Goal: Transaction & Acquisition: Obtain resource

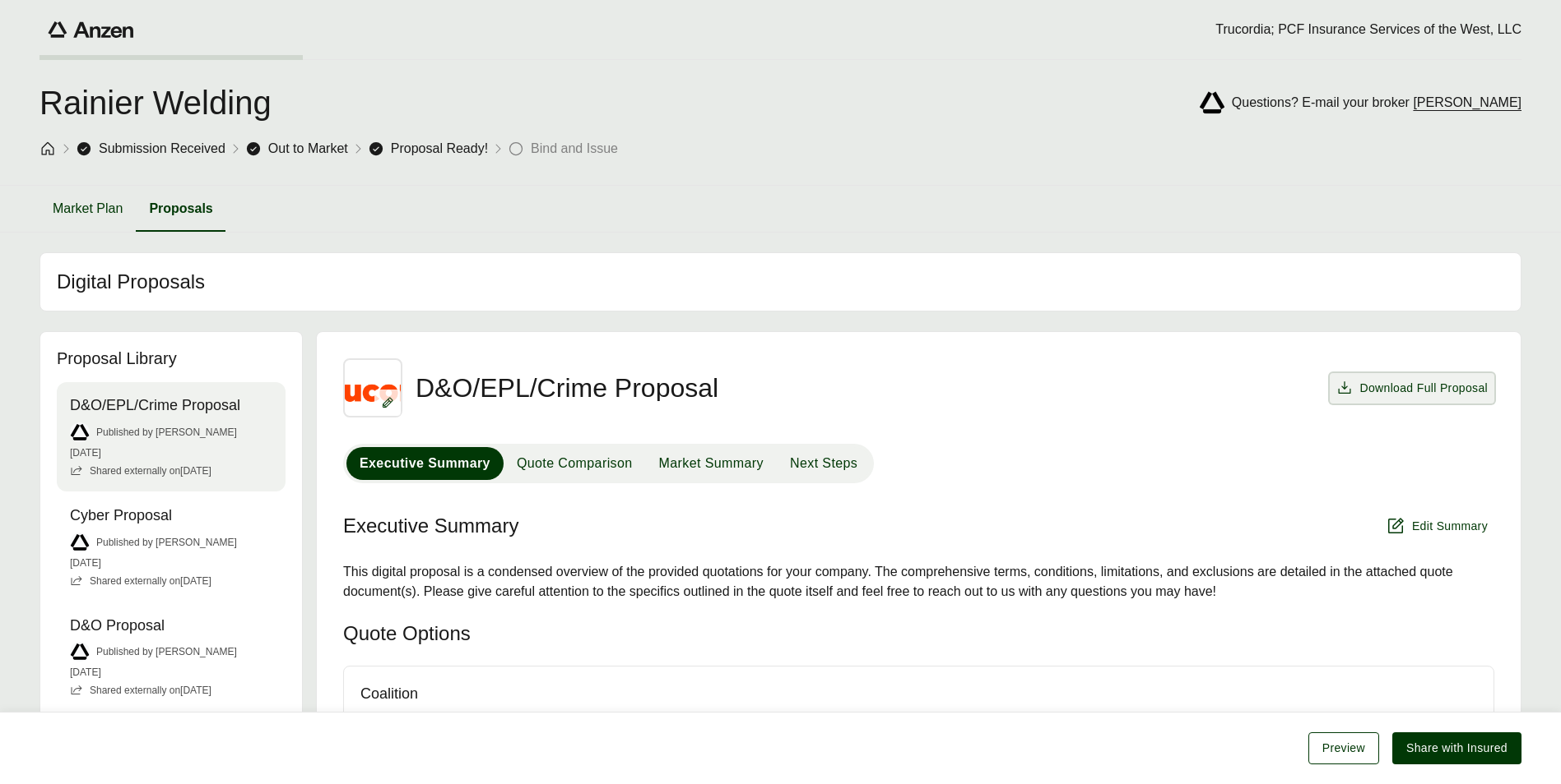
click at [1436, 389] on span "Download Full Proposal" at bounding box center [1423, 388] width 128 height 18
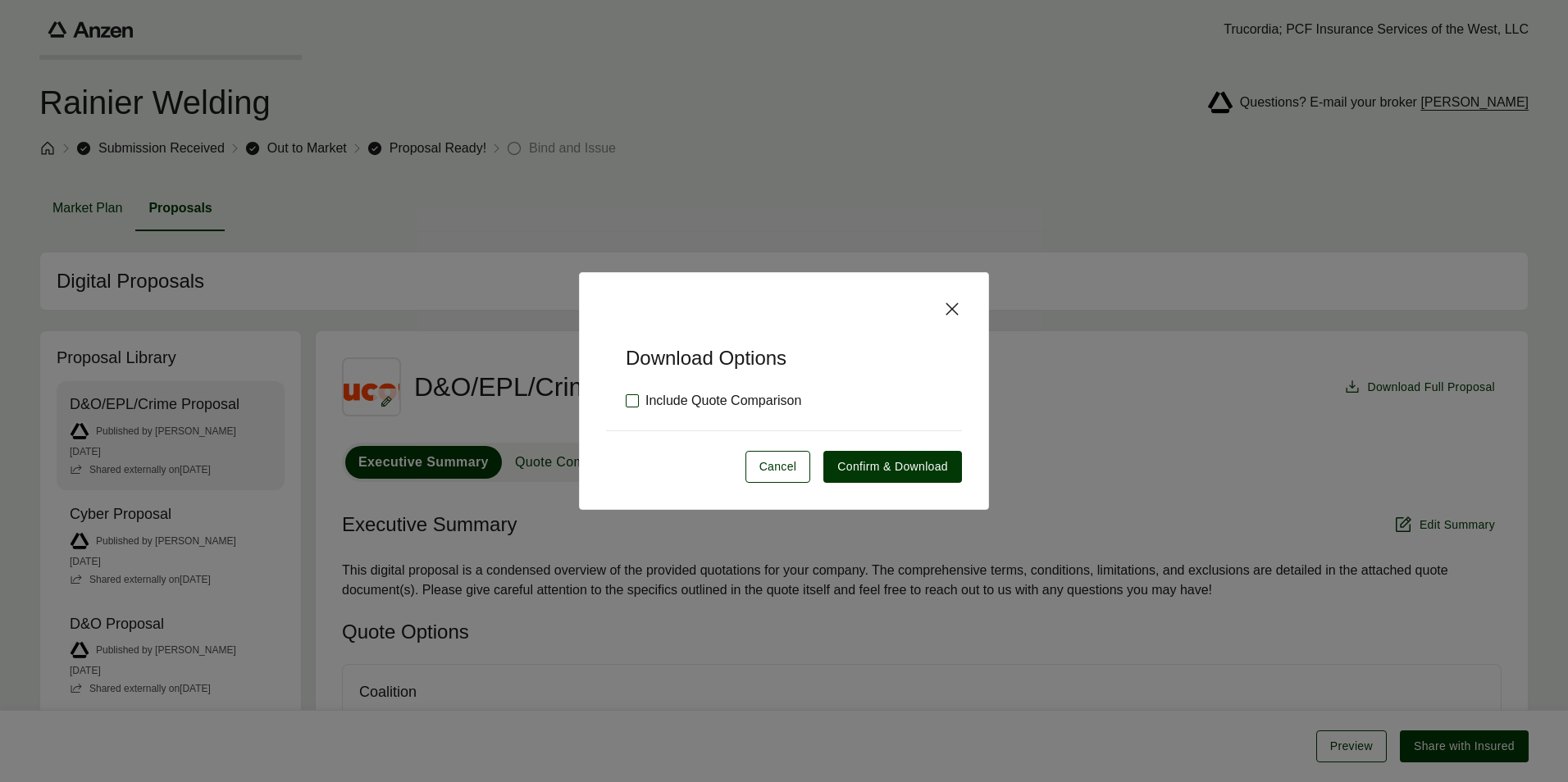
click at [683, 398] on label "Include Quote Comparison" at bounding box center [713, 401] width 176 height 19
click at [863, 461] on span "Confirm & Download" at bounding box center [892, 467] width 110 height 18
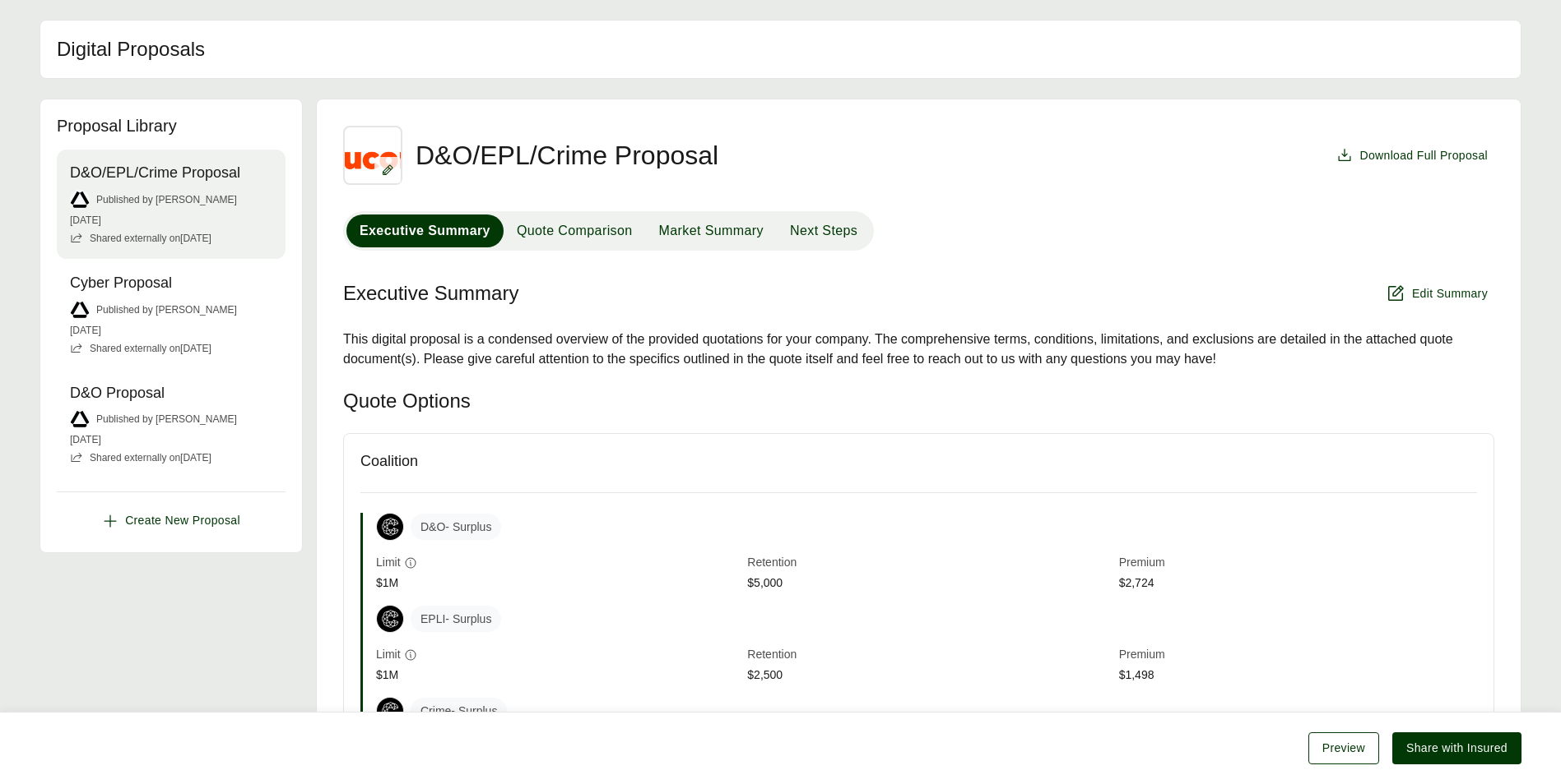
scroll to position [231, 0]
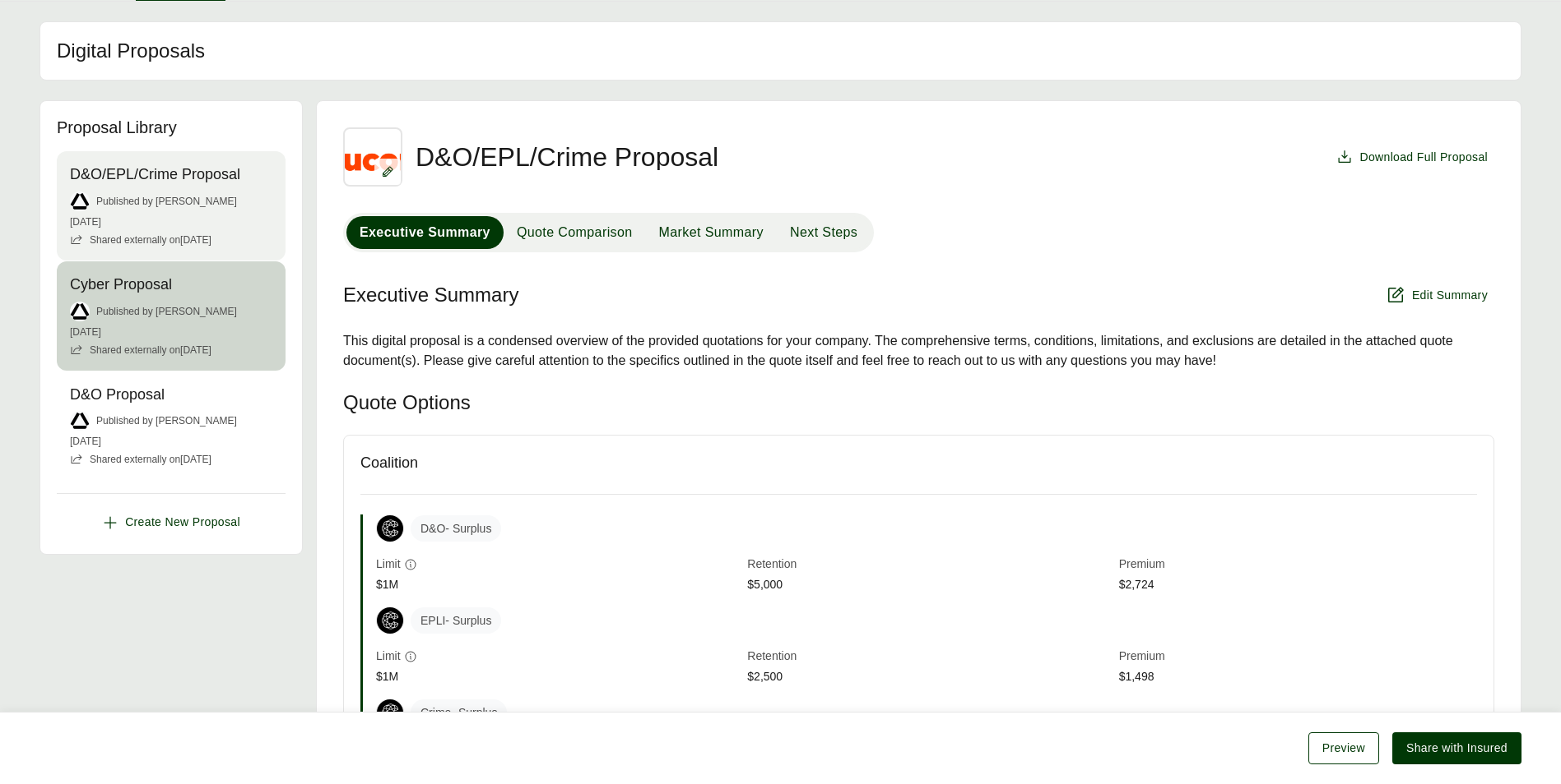
click at [114, 305] on span "Published by [PERSON_NAME]" at bounding box center [166, 311] width 141 height 15
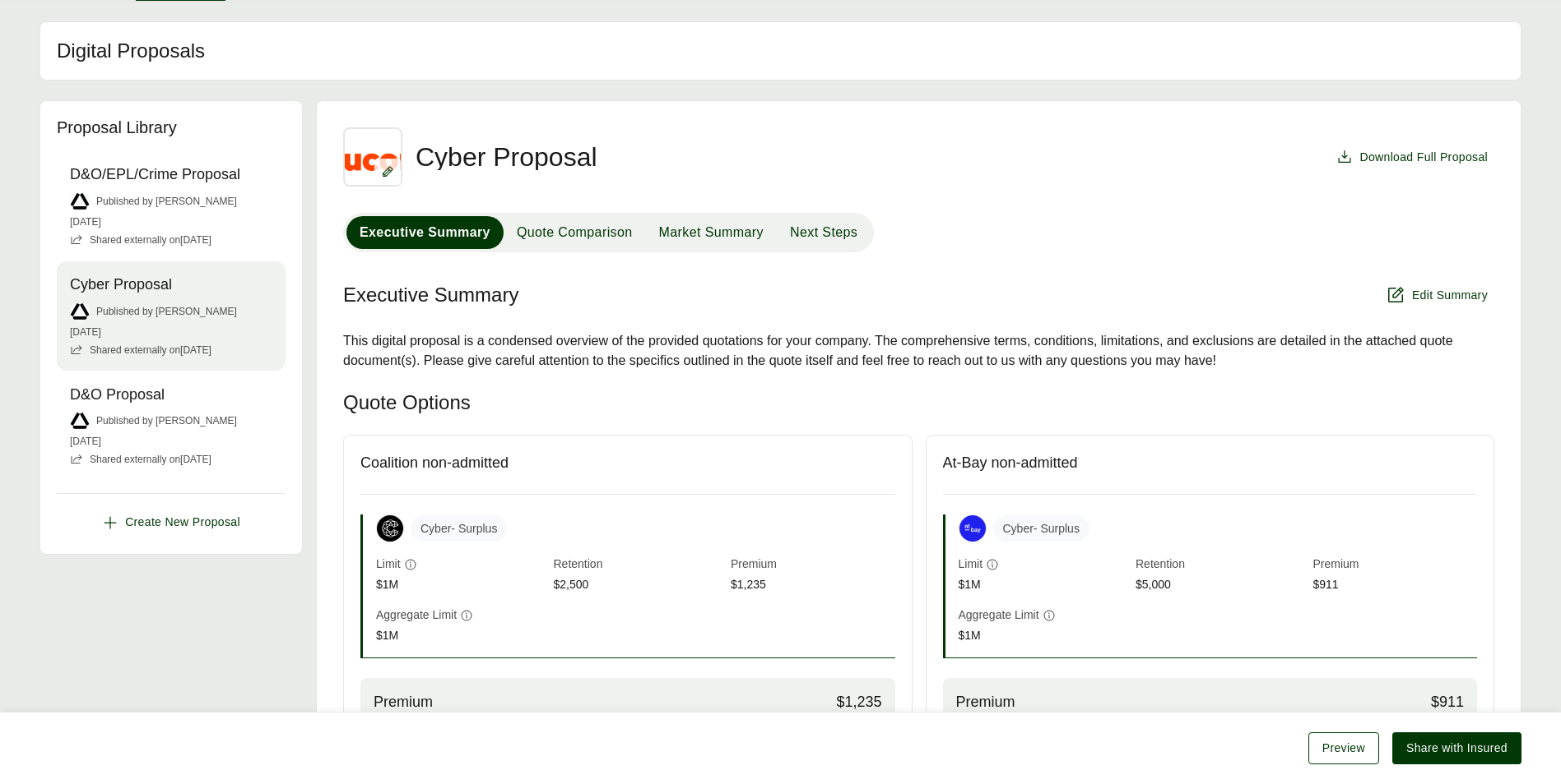
scroll to position [458, 0]
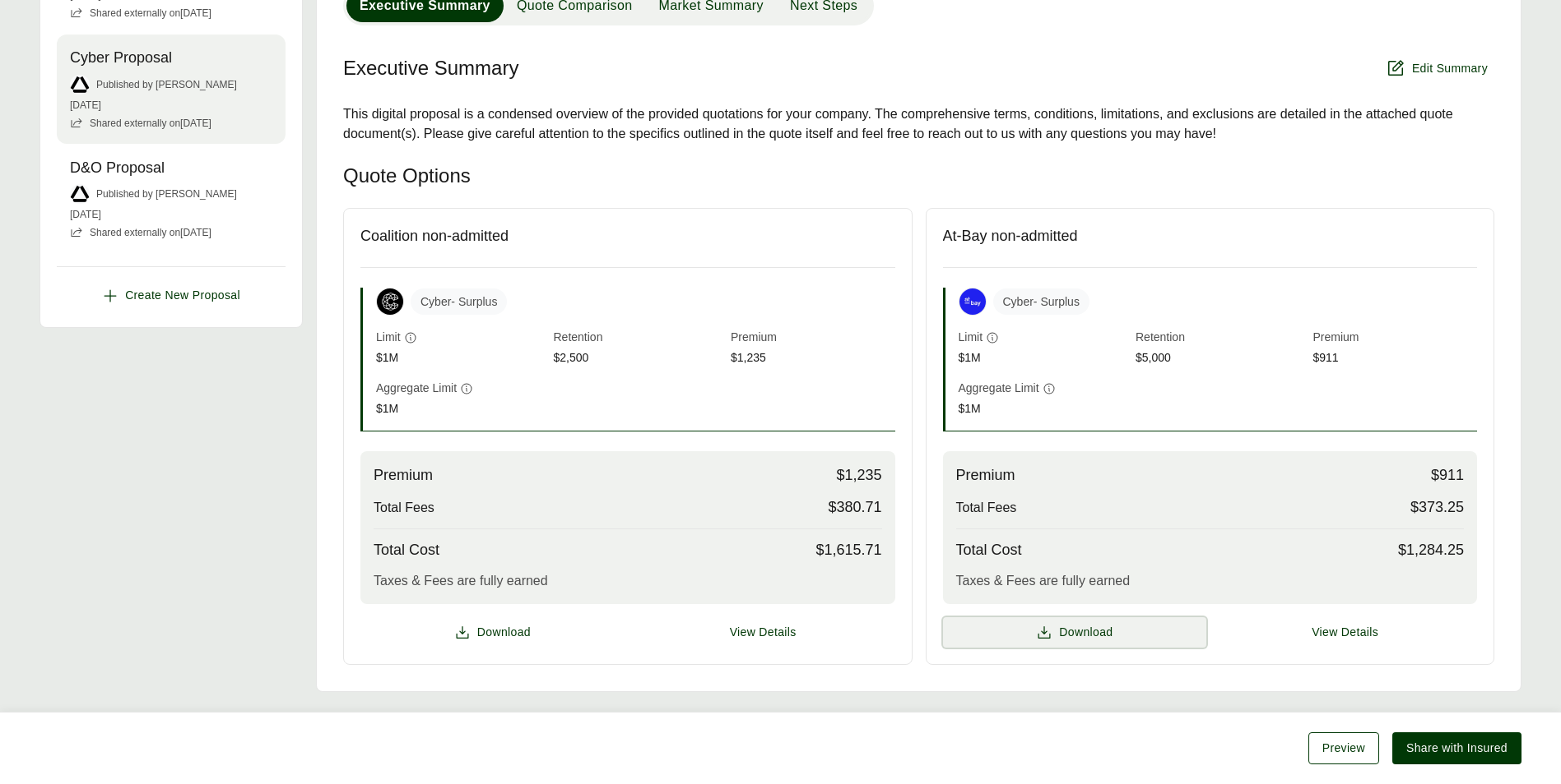
click at [1074, 633] on span "Download" at bounding box center [1086, 633] width 53 height 18
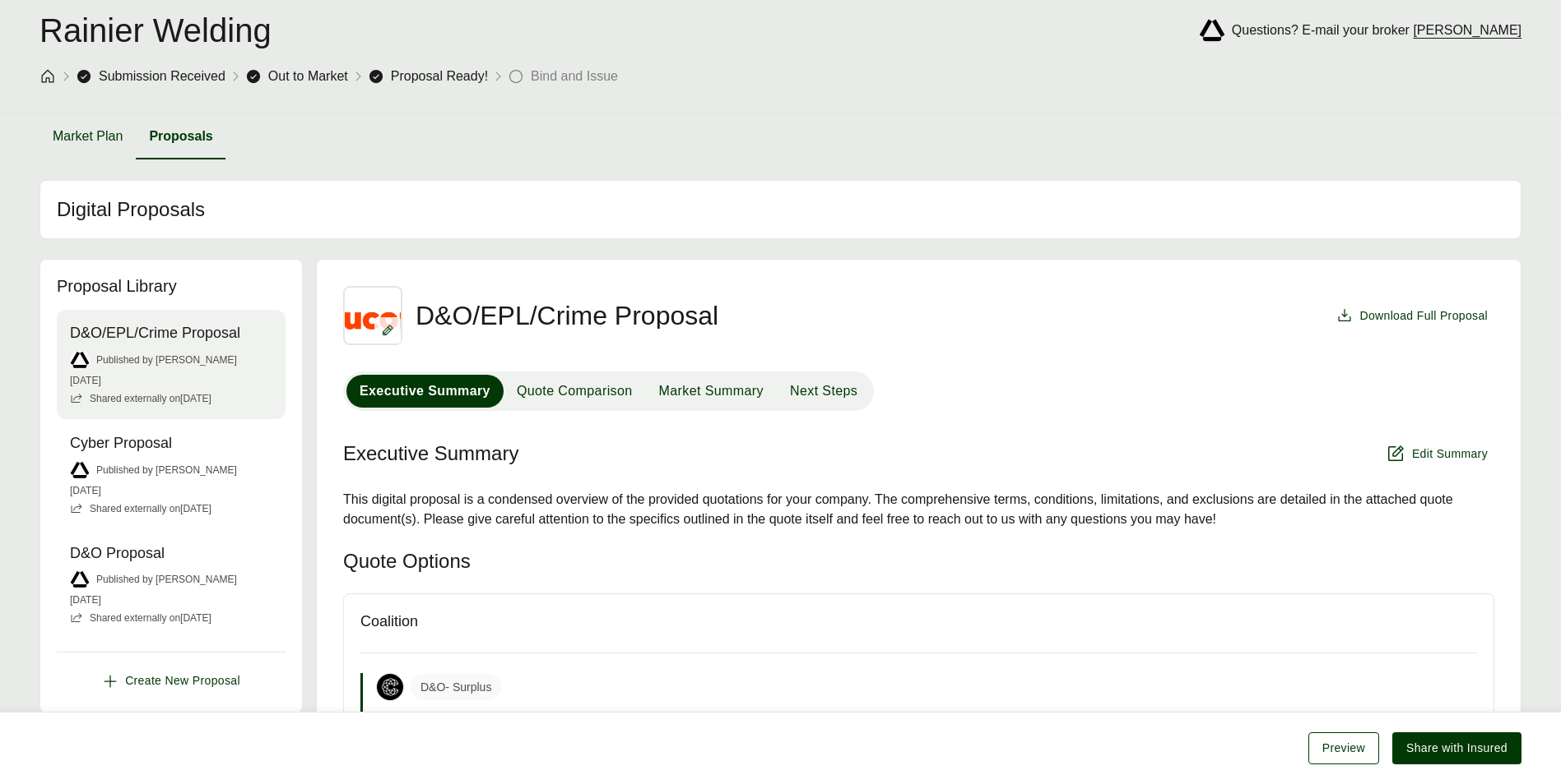
scroll to position [66, 0]
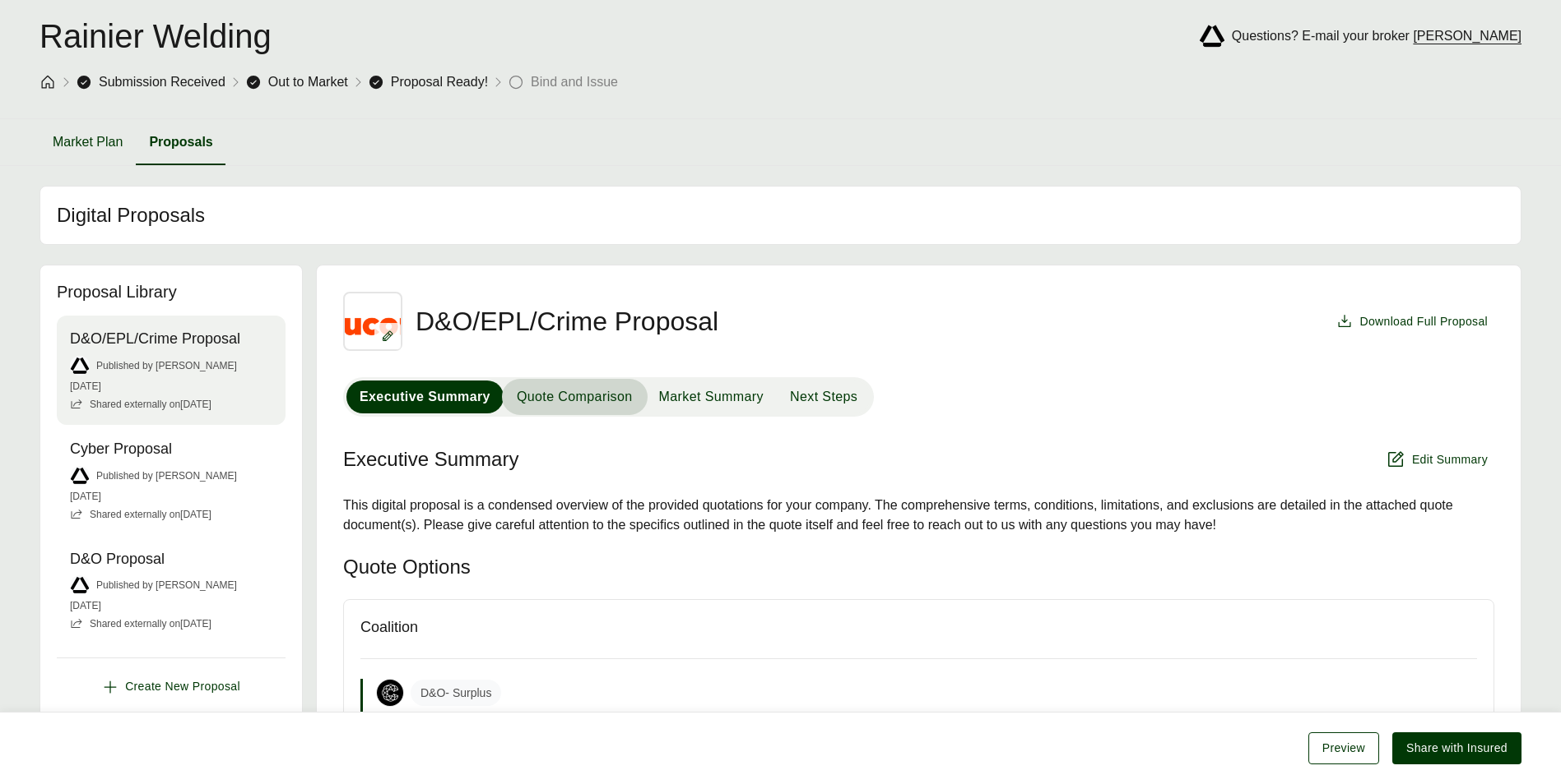
click at [576, 395] on span "Quote Comparison" at bounding box center [575, 397] width 116 height 19
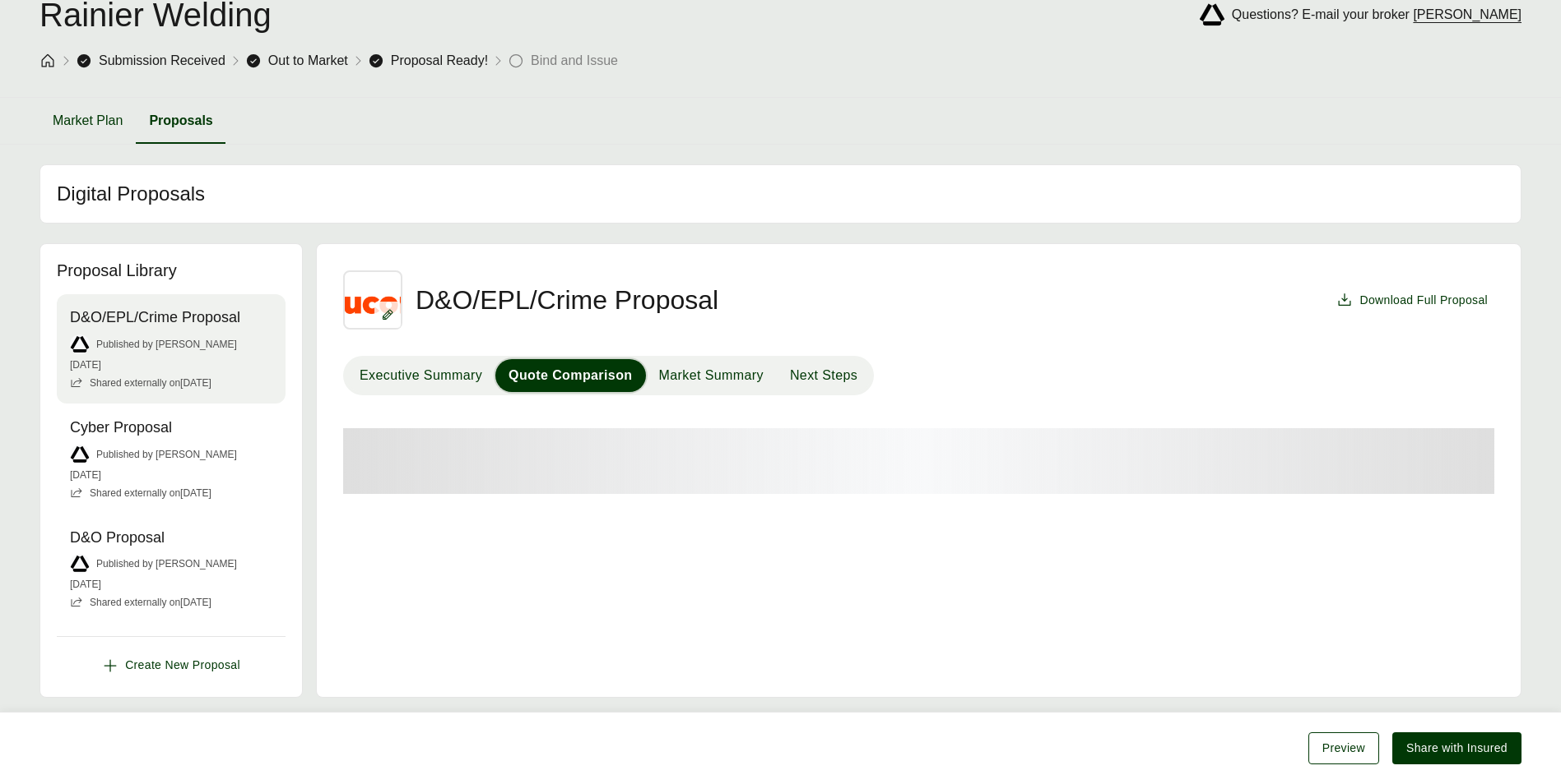
scroll to position [94, 0]
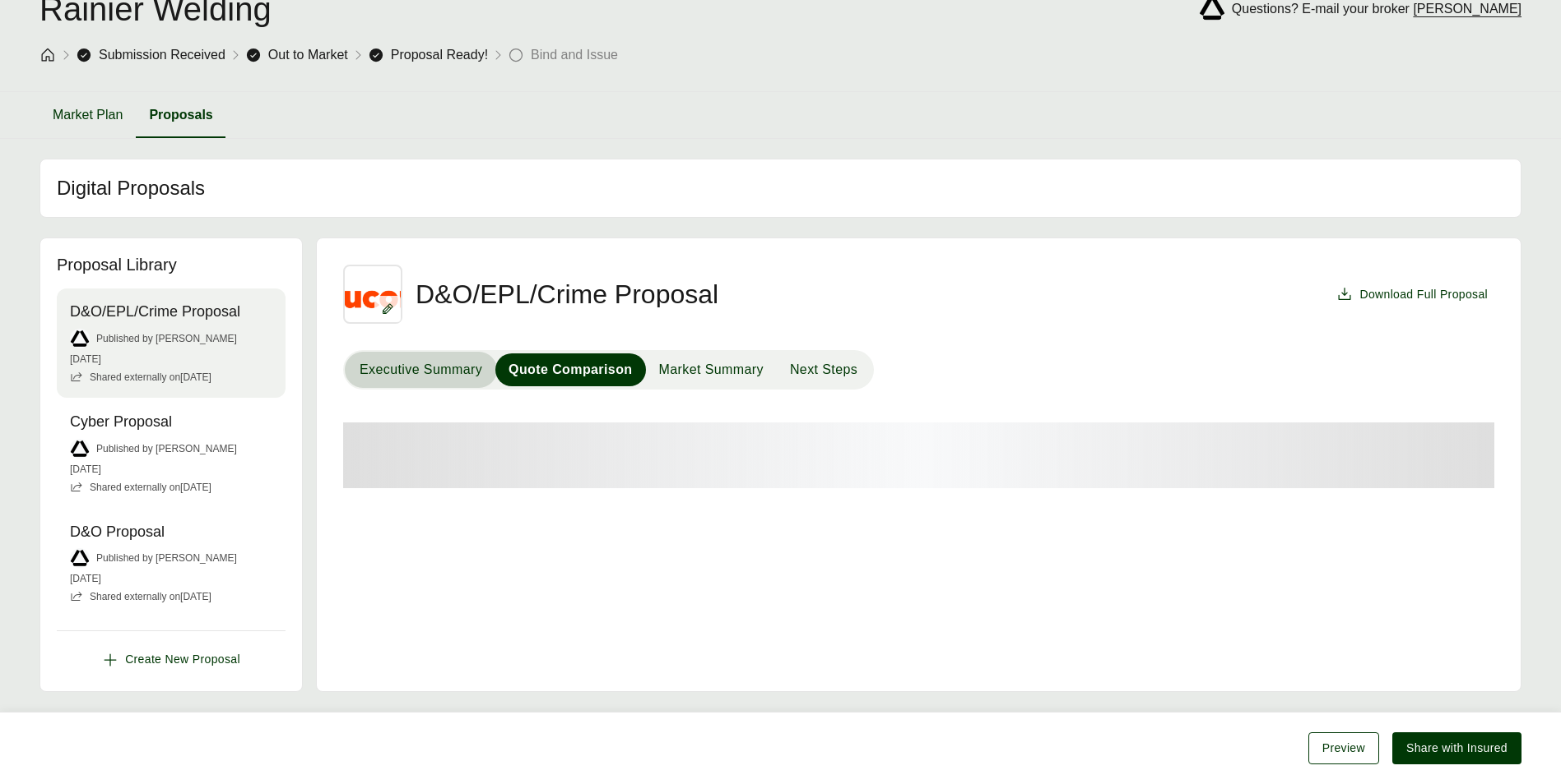
click at [447, 378] on span "Executive Summary" at bounding box center [421, 370] width 122 height 19
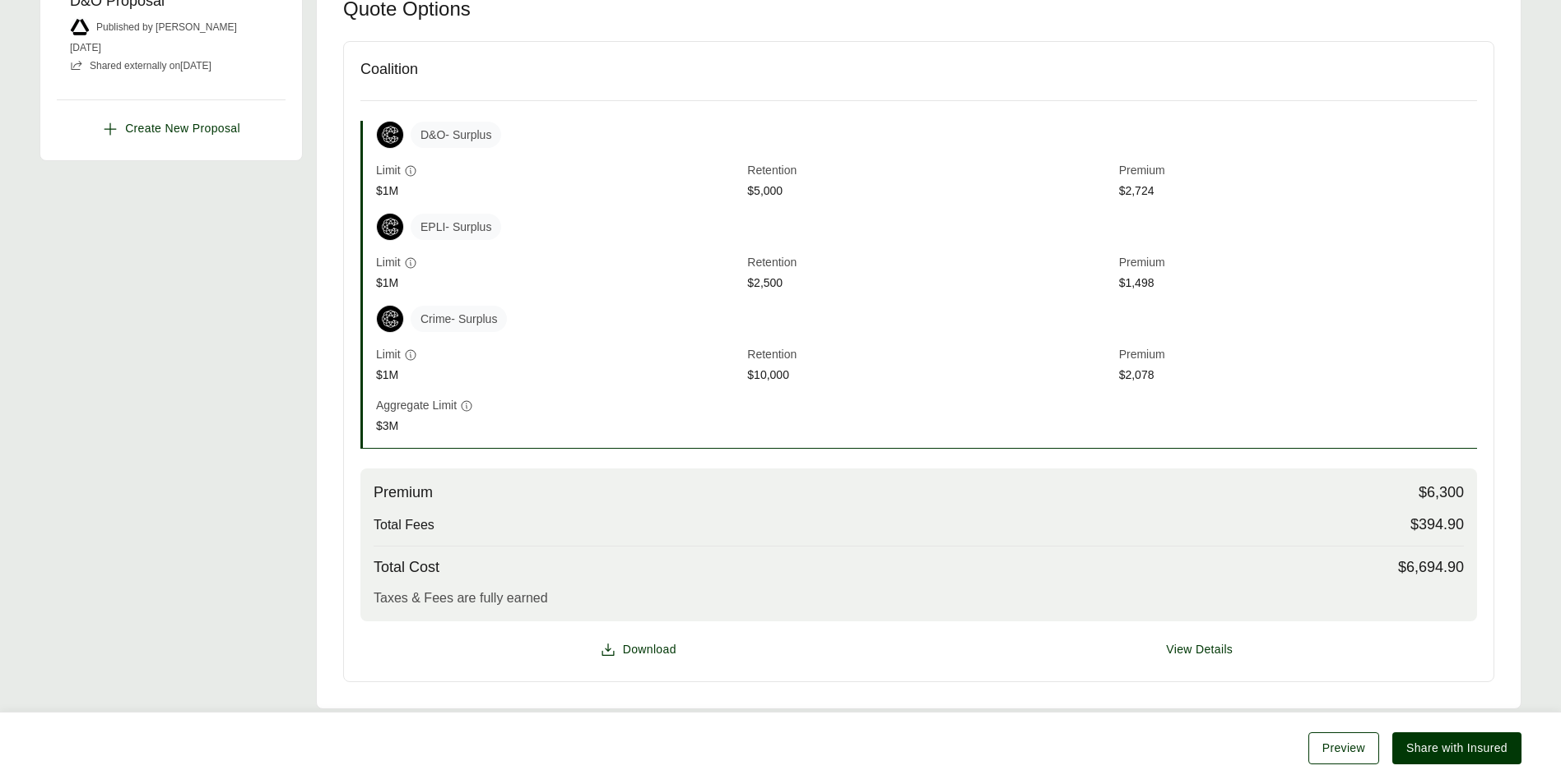
scroll to position [642, 0]
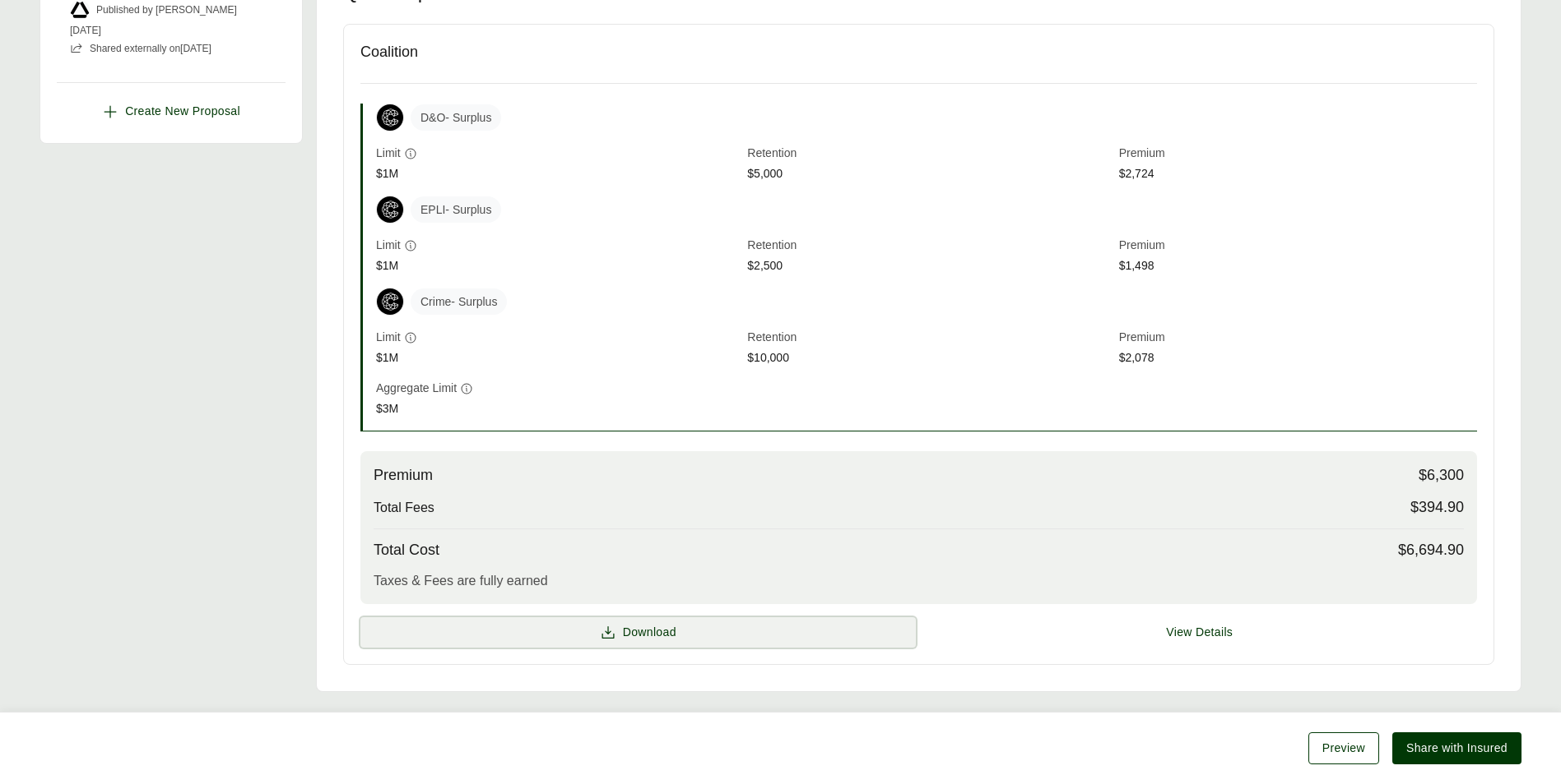
click at [616, 632] on span "Download" at bounding box center [638, 633] width 76 height 18
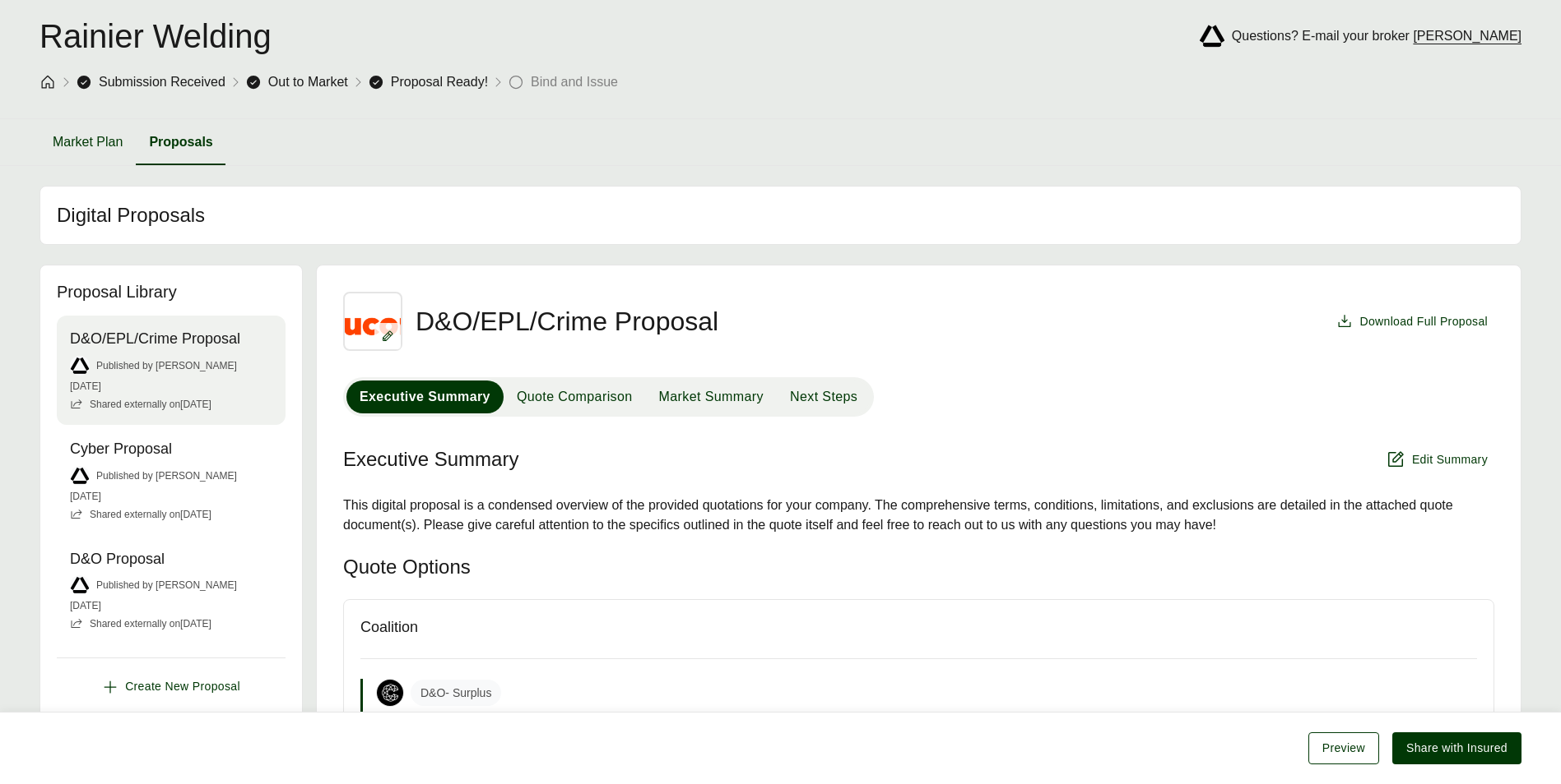
scroll to position [0, 0]
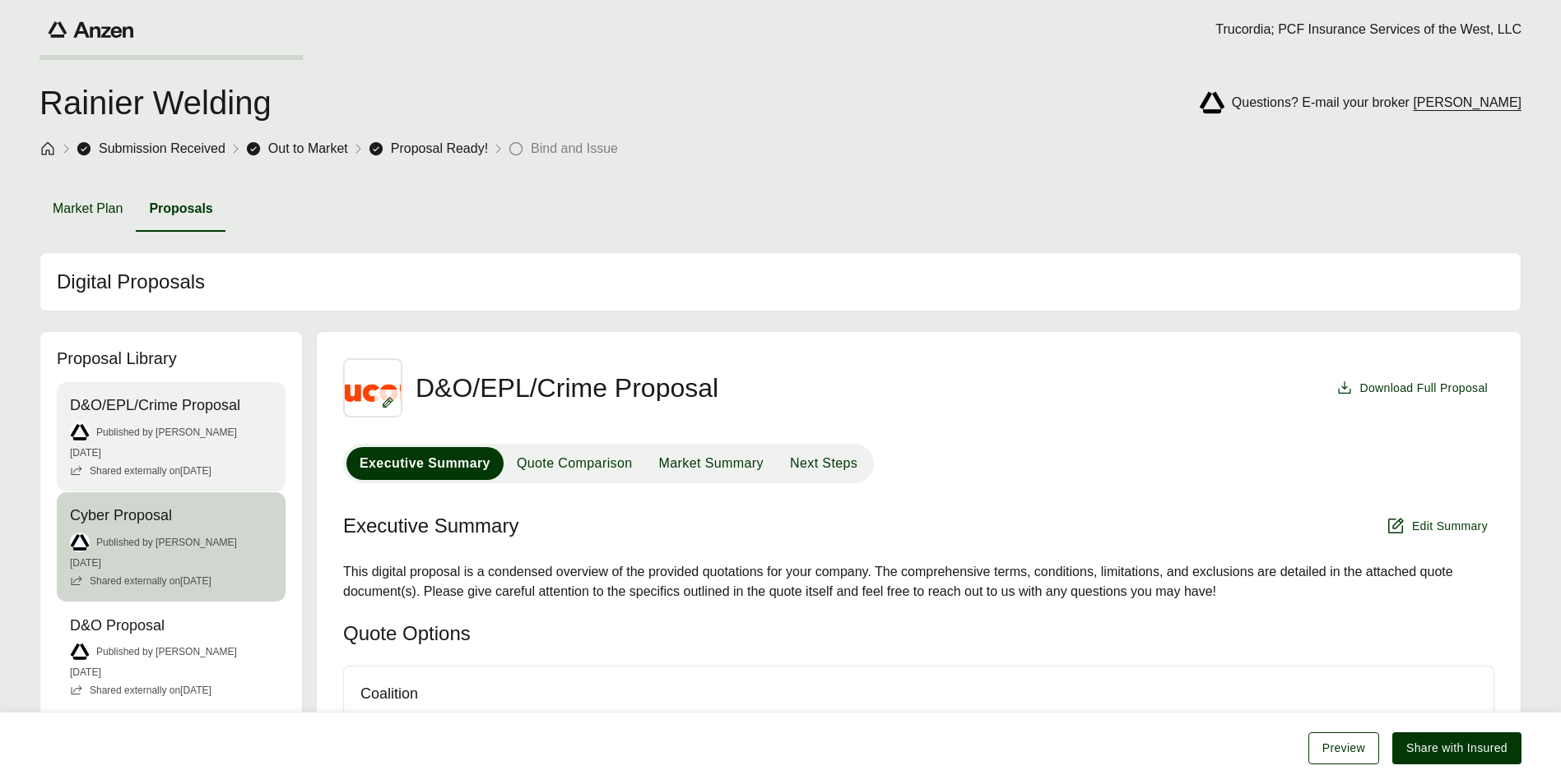
click at [184, 526] on span "Cyber Proposal" at bounding box center [171, 515] width 203 height 20
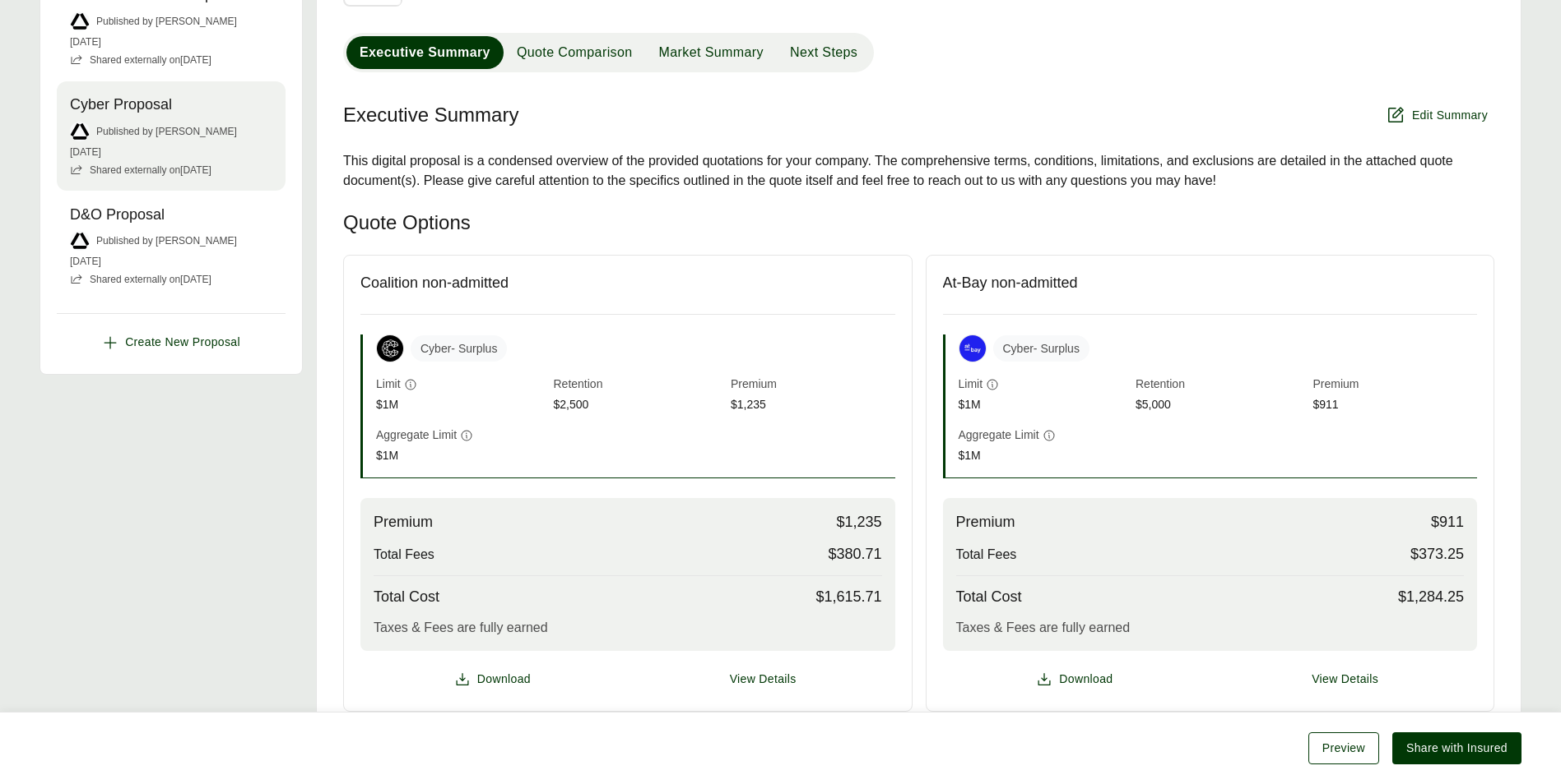
scroll to position [458, 0]
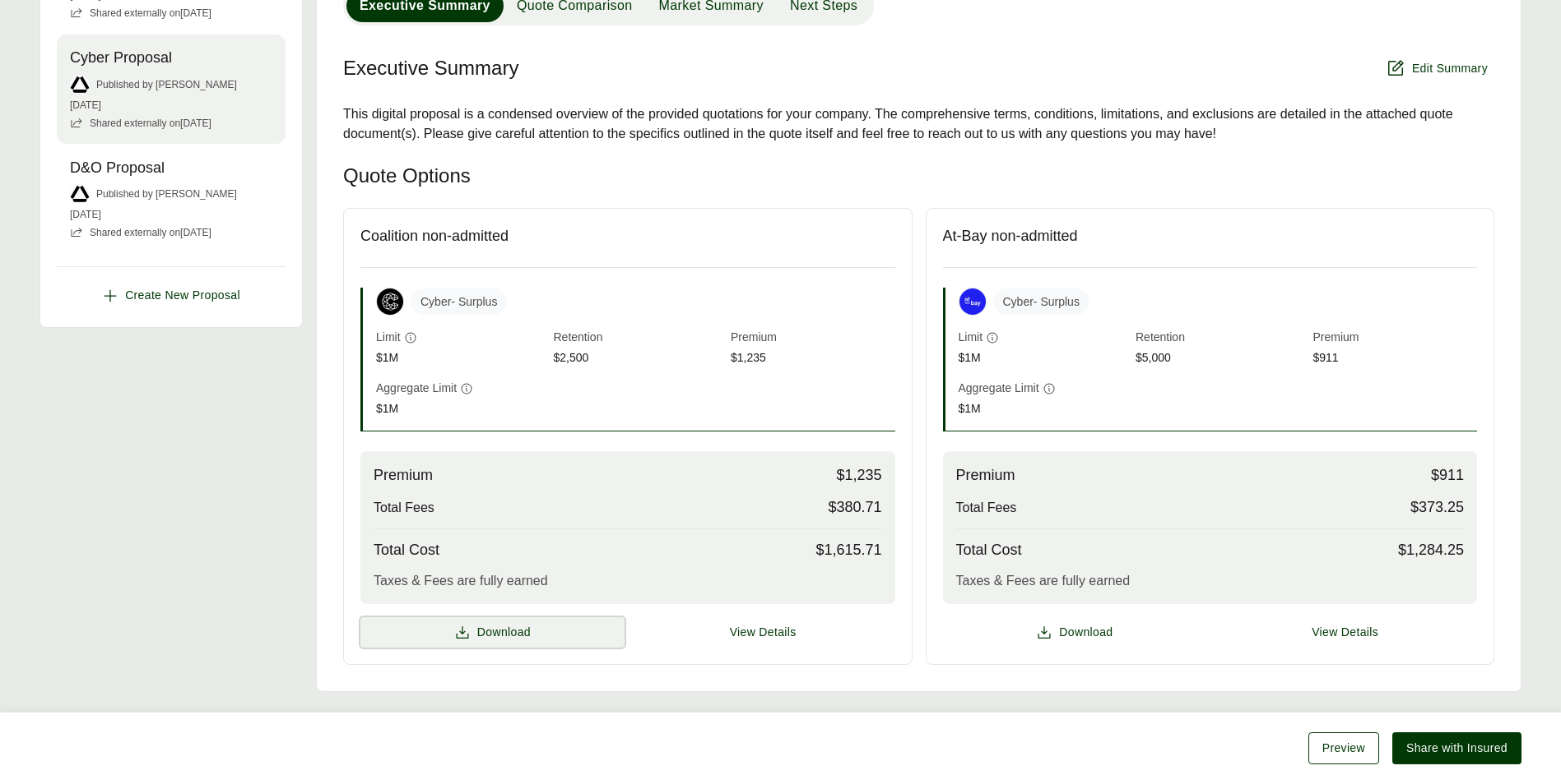
click at [498, 635] on span "Download" at bounding box center [504, 633] width 53 height 18
click at [482, 631] on span "Download" at bounding box center [504, 633] width 53 height 18
